Goal: Information Seeking & Learning: Learn about a topic

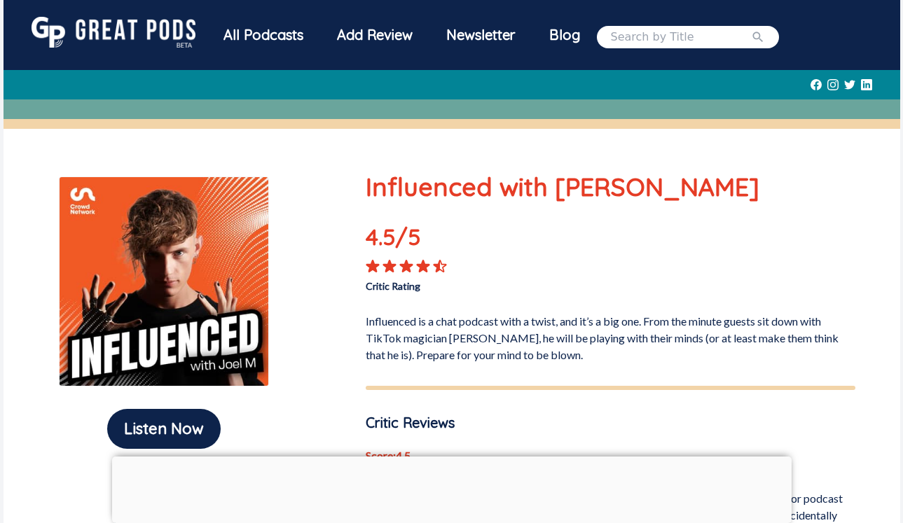
scroll to position [209, 0]
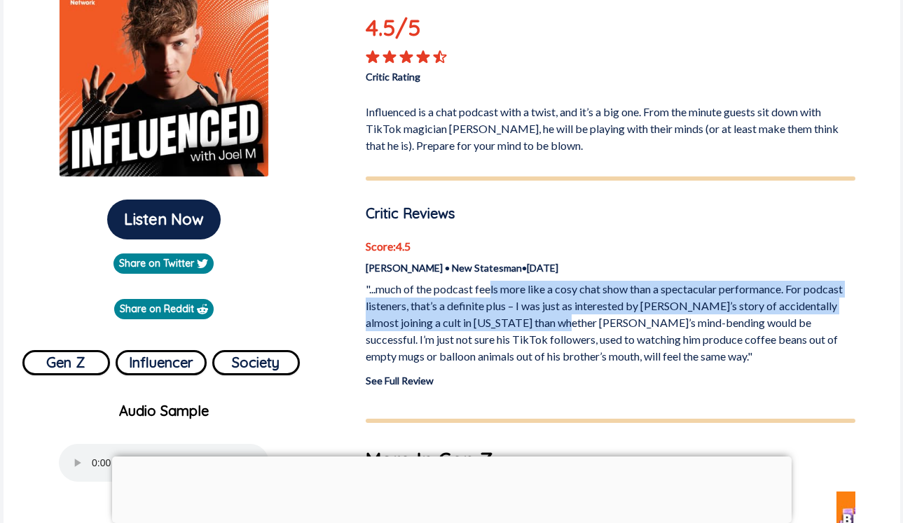
drag, startPoint x: 493, startPoint y: 293, endPoint x: 556, endPoint y: 329, distance: 72.5
click at [556, 329] on p ""...much of the podcast feels more like a cosy chat show than a spectacular per…" at bounding box center [611, 323] width 490 height 84
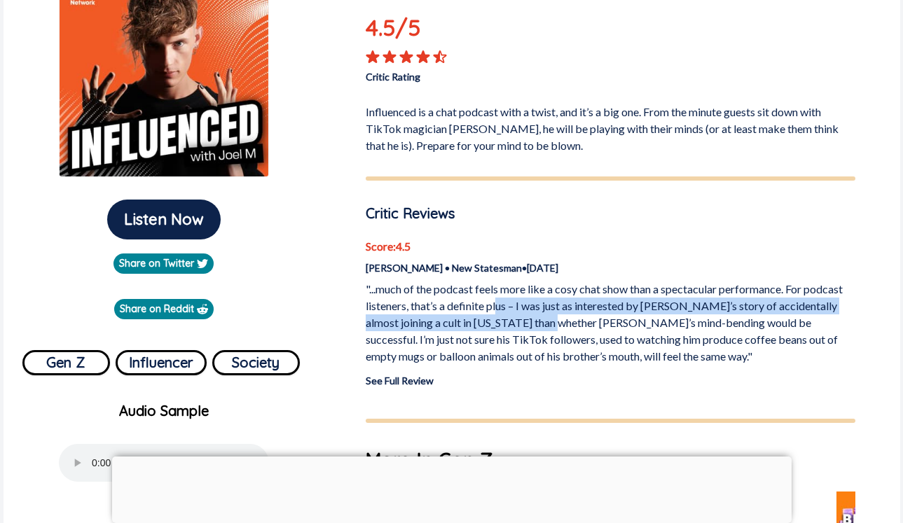
drag, startPoint x: 499, startPoint y: 300, endPoint x: 543, endPoint y: 323, distance: 49.8
click at [543, 323] on p ""...much of the podcast feels more like a cosy chat show than a spectacular per…" at bounding box center [611, 323] width 490 height 84
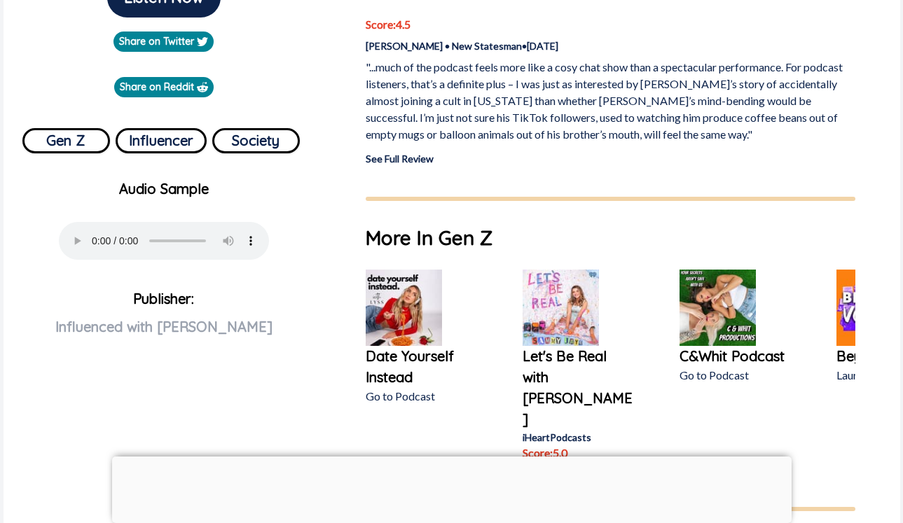
scroll to position [431, 0]
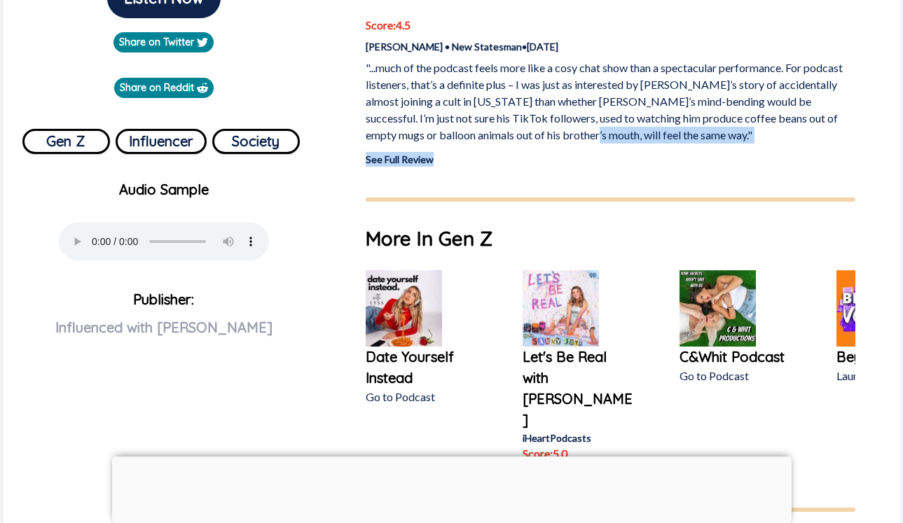
drag, startPoint x: 515, startPoint y: 134, endPoint x: 563, endPoint y: 159, distance: 53.9
click at [563, 159] on div "Score: 4.5 [PERSON_NAME] • New Statesman • [DATE] "...much of the podcast feels…" at bounding box center [611, 92] width 490 height 150
click at [563, 159] on p "See Full Review" at bounding box center [611, 159] width 490 height 15
click at [391, 162] on link "See Full Review" at bounding box center [400, 159] width 68 height 12
